Goal: Task Accomplishment & Management: Manage account settings

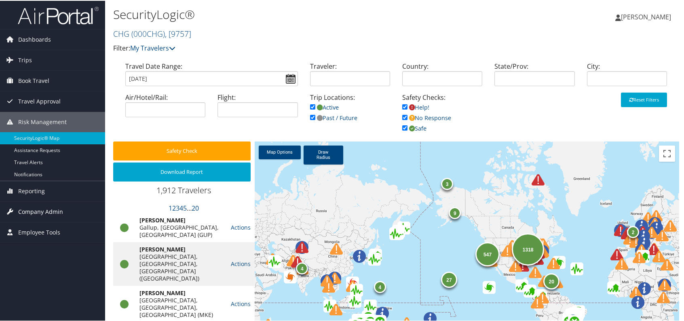
click at [46, 201] on span "Company Admin" at bounding box center [40, 211] width 45 height 20
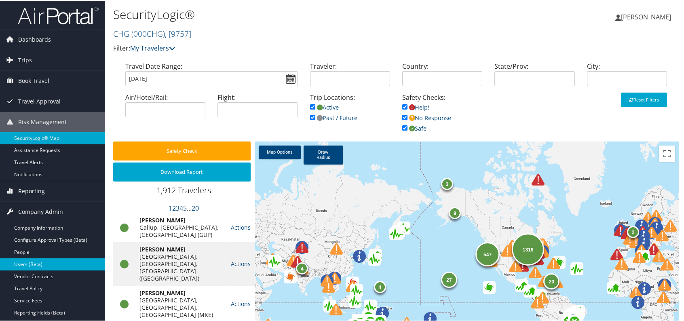
click at [47, 264] on link "Users (Beta)" at bounding box center [52, 264] width 105 height 12
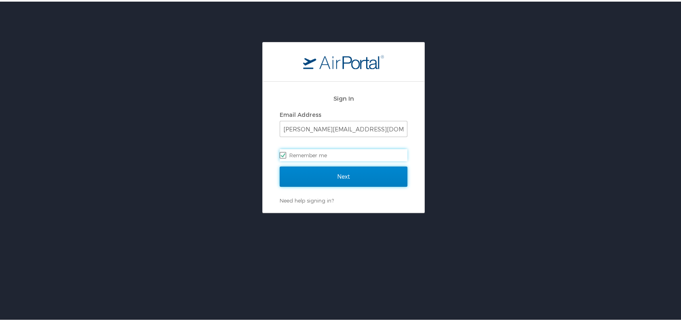
click at [354, 171] on input "Next" at bounding box center [344, 175] width 128 height 20
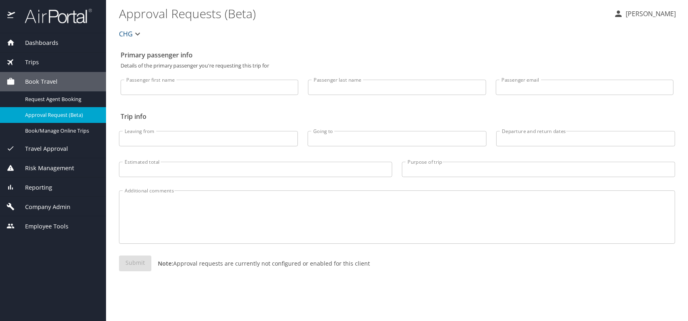
click at [44, 207] on span "Company Admin" at bounding box center [42, 207] width 55 height 9
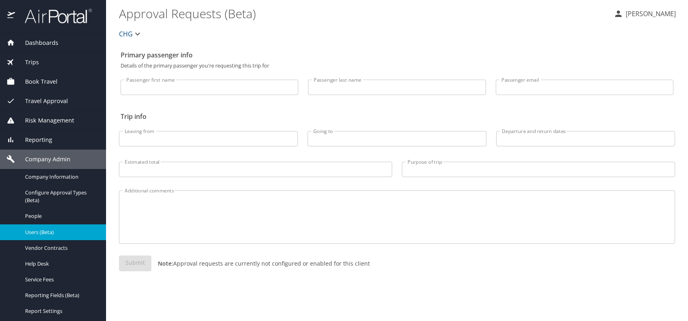
click at [43, 228] on span "Users (Beta)" at bounding box center [60, 232] width 71 height 8
